Goal: Navigation & Orientation: Find specific page/section

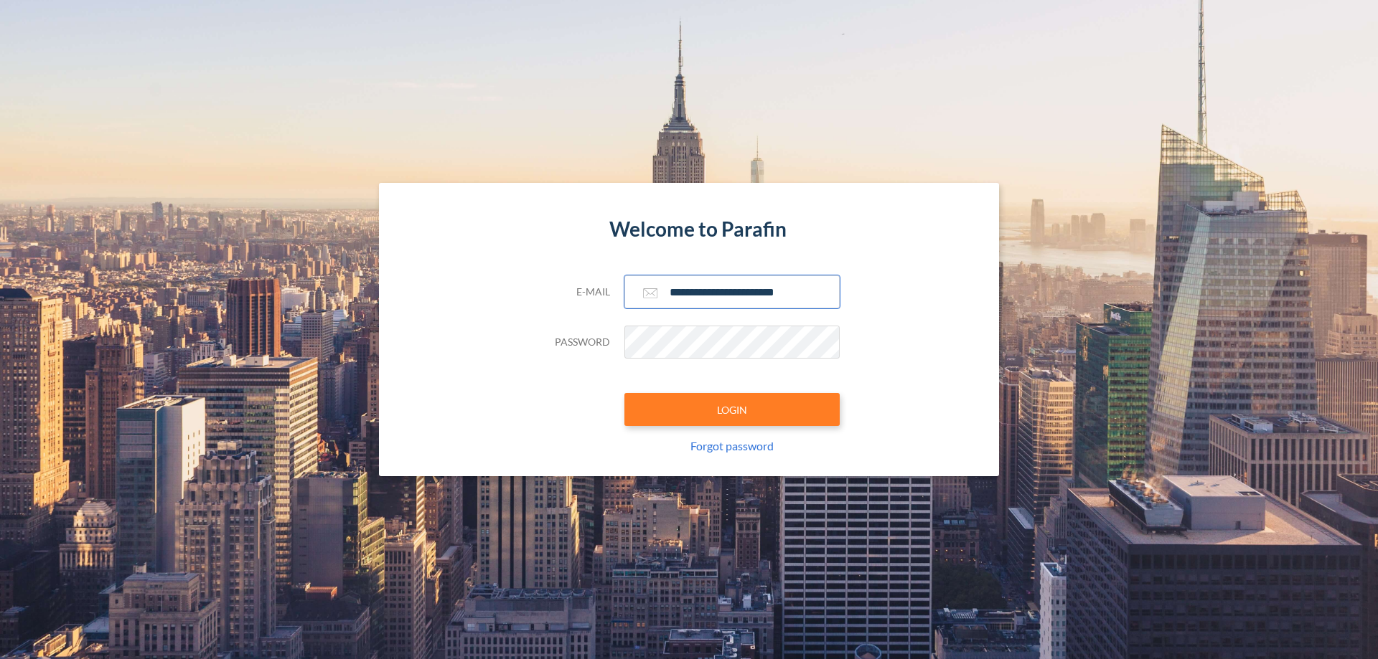
type input "**********"
click at [732, 410] on button "LOGIN" at bounding box center [731, 409] width 215 height 33
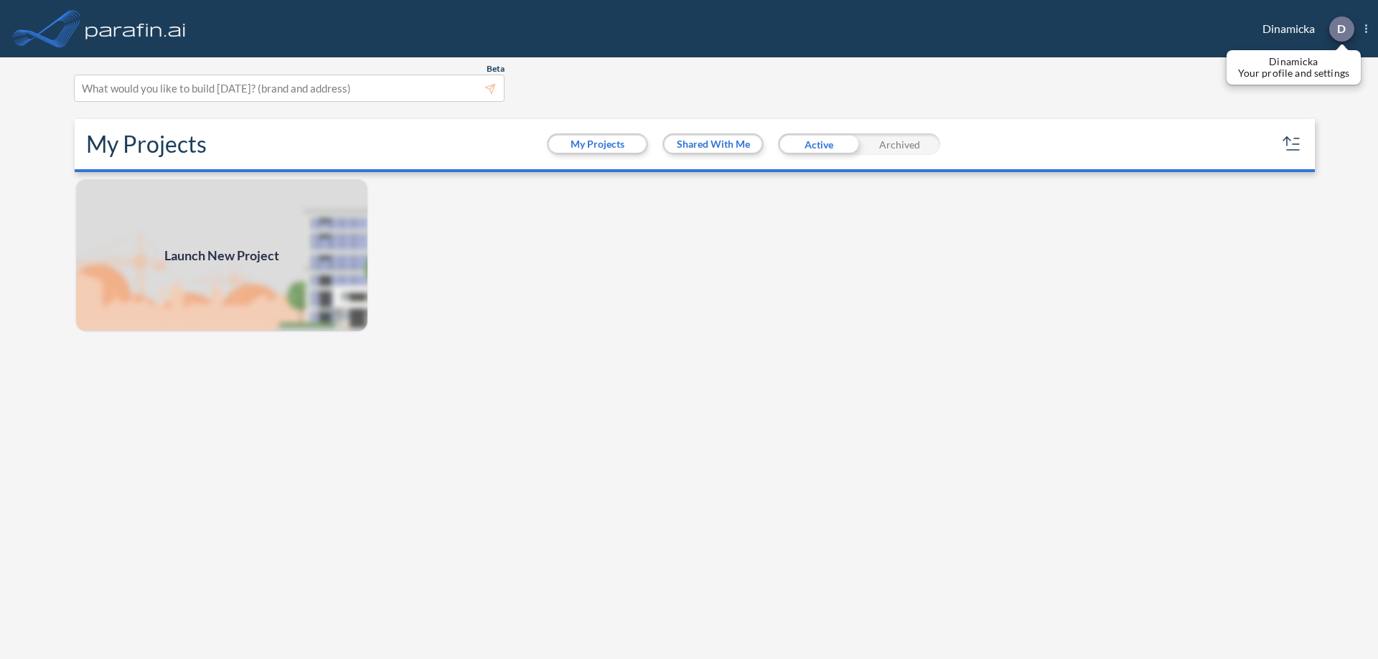
click at [1341, 29] on p "D" at bounding box center [1341, 28] width 9 height 13
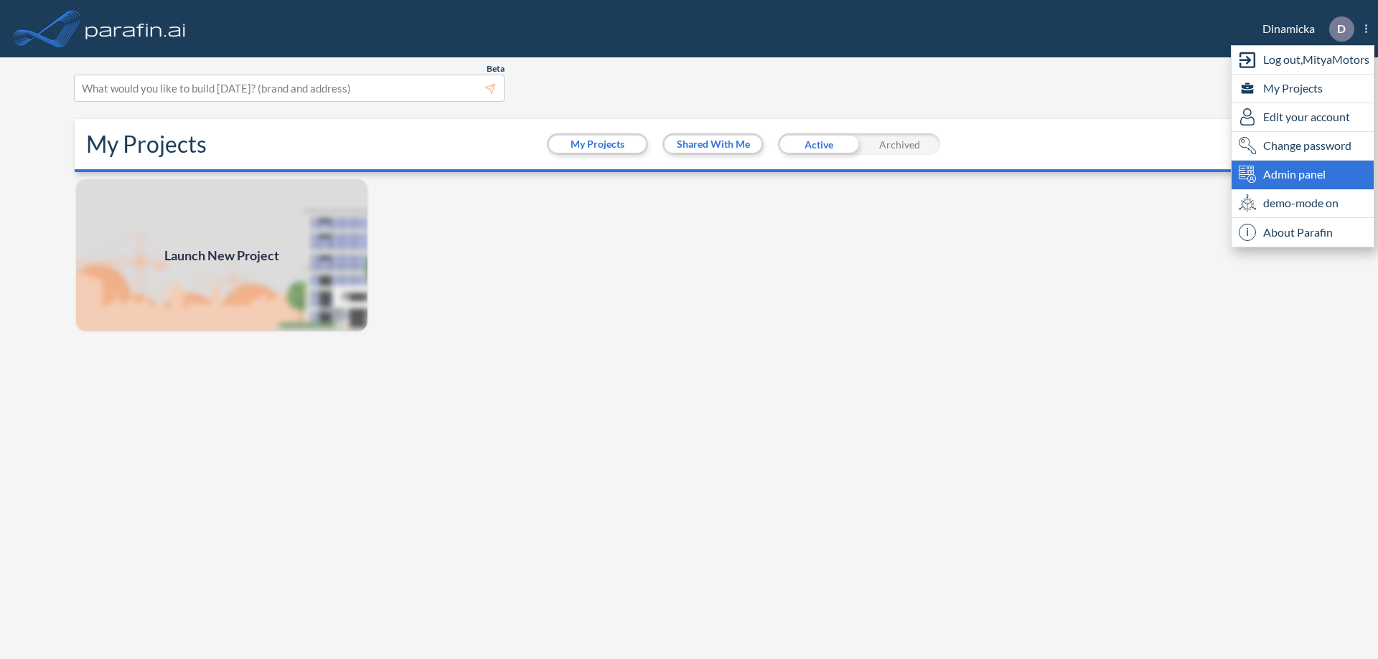
click at [1302, 174] on span "Admin panel" at bounding box center [1294, 174] width 62 height 17
